Goal: Transaction & Acquisition: Book appointment/travel/reservation

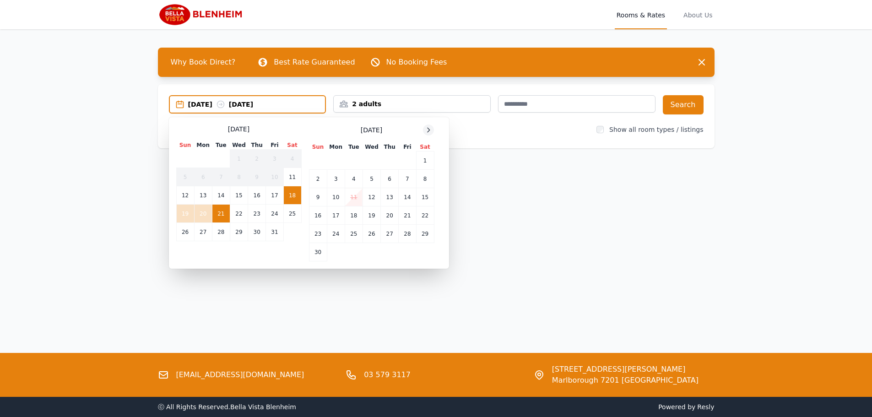
click at [427, 129] on icon at bounding box center [428, 129] width 7 height 7
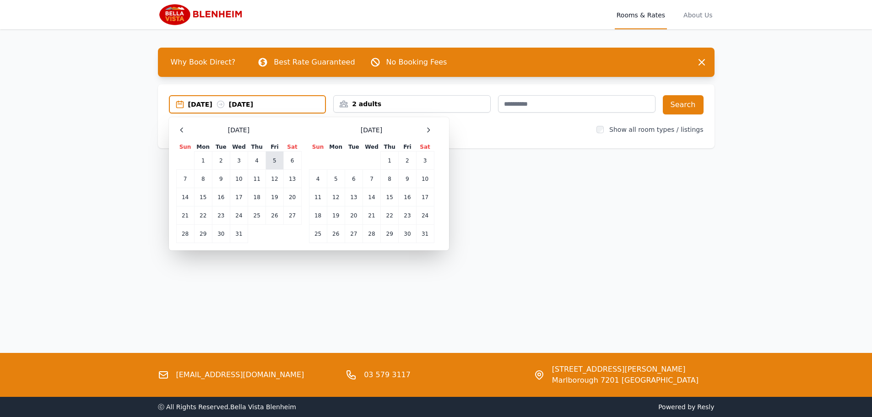
click at [271, 160] on td "5" at bounding box center [274, 161] width 17 height 18
click at [227, 179] on td "9" at bounding box center [221, 179] width 18 height 18
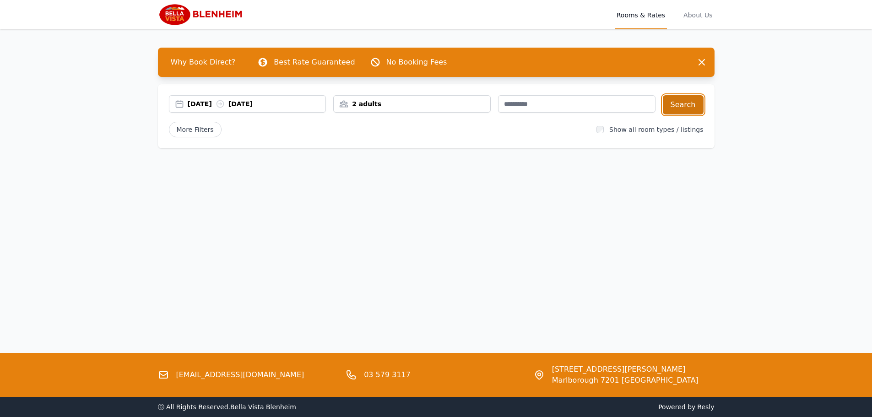
click at [687, 104] on button "Search" at bounding box center [683, 104] width 41 height 19
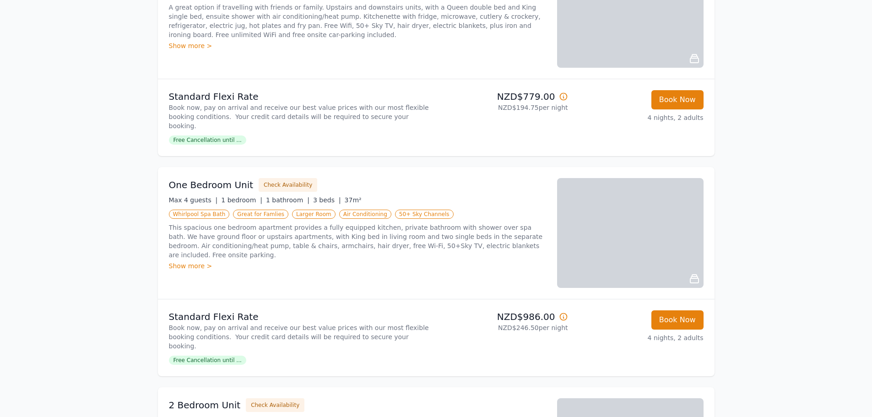
scroll to position [870, 0]
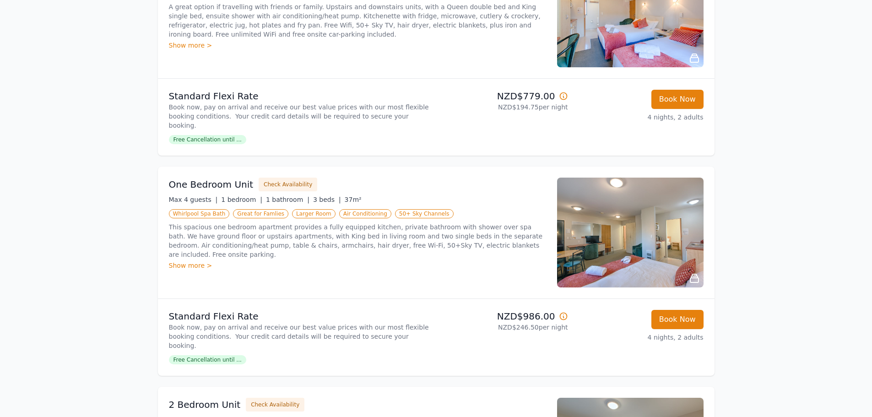
click at [673, 188] on img at bounding box center [630, 233] width 146 height 110
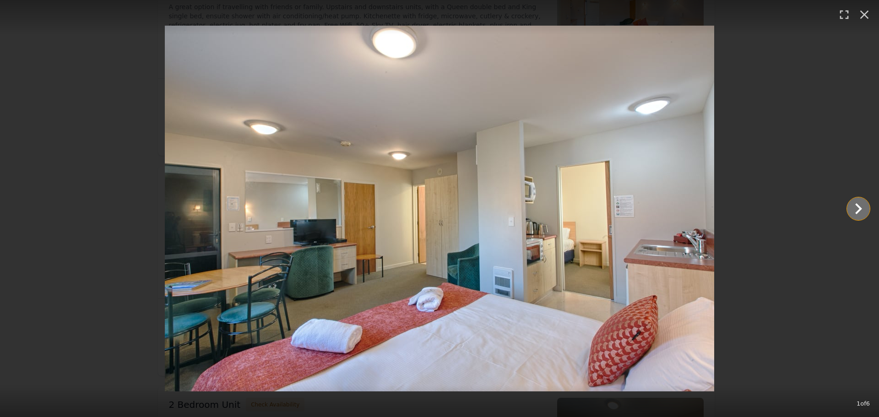
click at [861, 210] on icon "Show slide 2 of 6" at bounding box center [858, 209] width 22 height 22
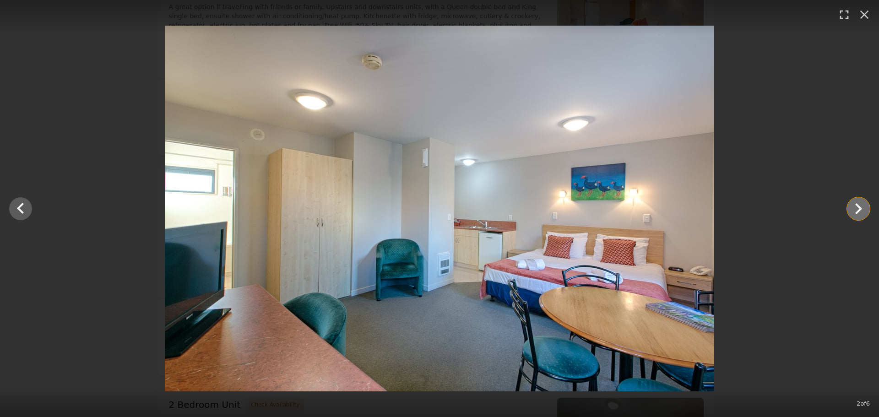
click at [861, 209] on icon "Show slide 3 of 6" at bounding box center [858, 208] width 7 height 11
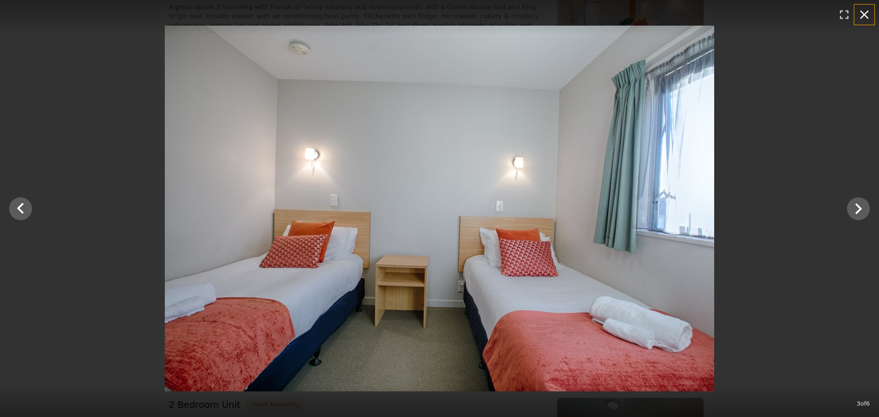
click at [864, 14] on icon "button" at bounding box center [864, 14] width 15 height 15
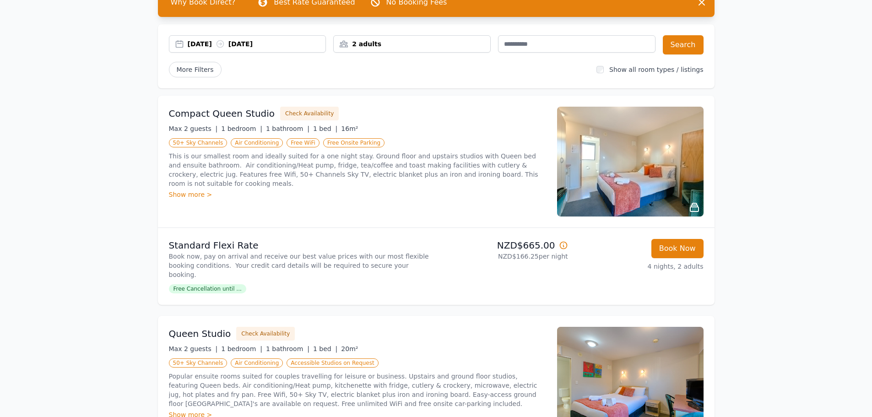
scroll to position [0, 0]
